Goal: Information Seeking & Learning: Learn about a topic

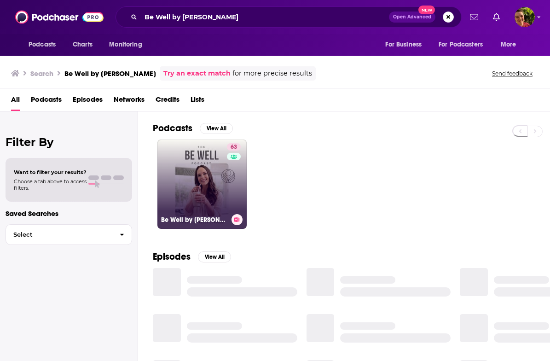
click at [202, 182] on link "63 Be Well by Kelly Leveque" at bounding box center [201, 183] width 89 height 89
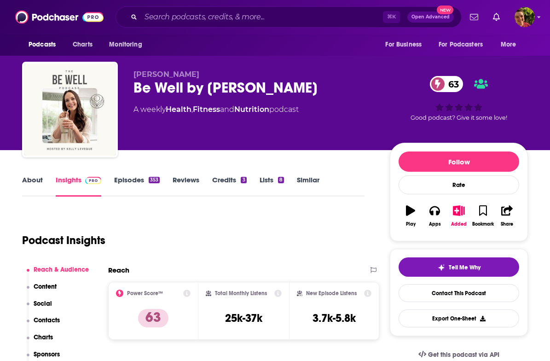
click at [267, 80] on div "Be Well by Kelly Leveque 63" at bounding box center [254, 88] width 242 height 18
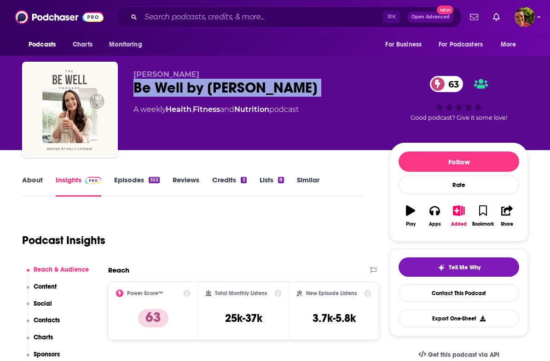
click at [267, 80] on div "Be Well by Kelly Leveque 63" at bounding box center [254, 88] width 242 height 18
copy div "Be Well by Kelly Leveque 63"
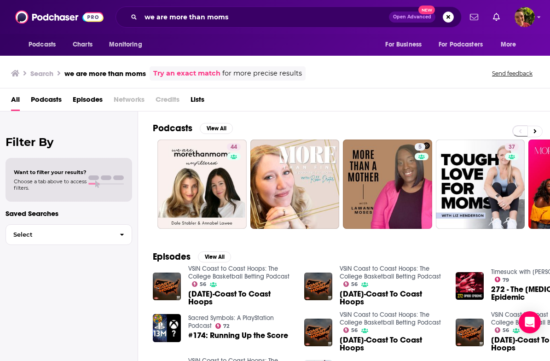
scroll to position [25, 0]
